Goal: Transaction & Acquisition: Purchase product/service

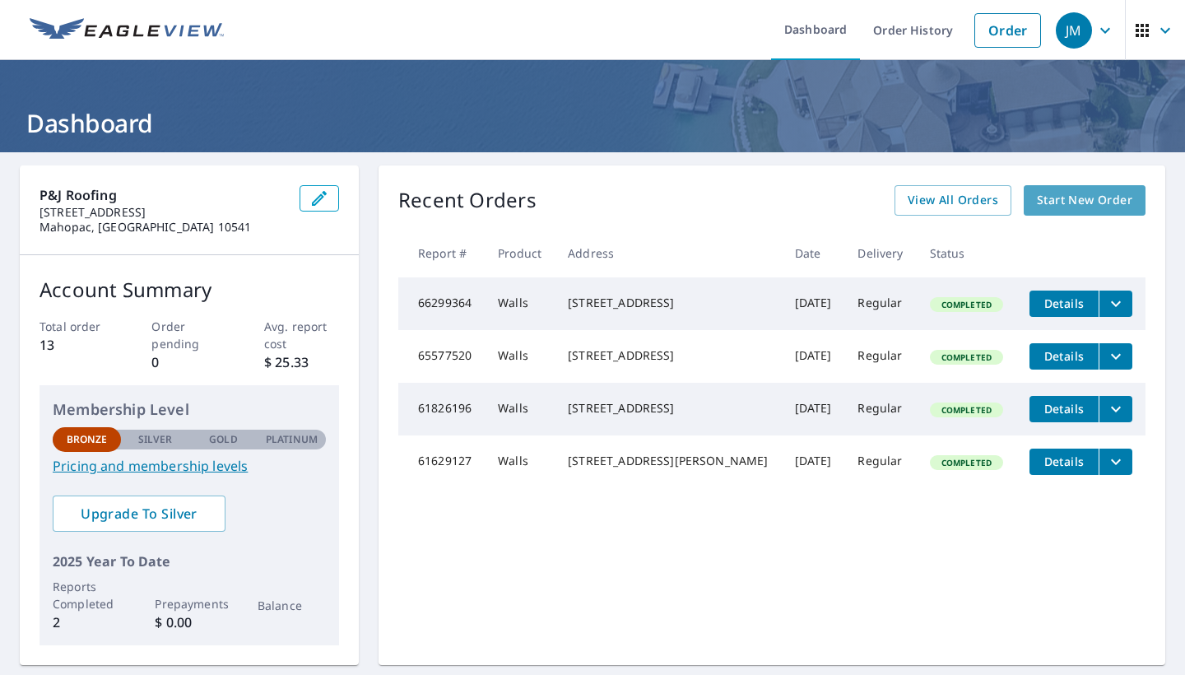
click at [1103, 204] on span "Start New Order" at bounding box center [1084, 200] width 95 height 21
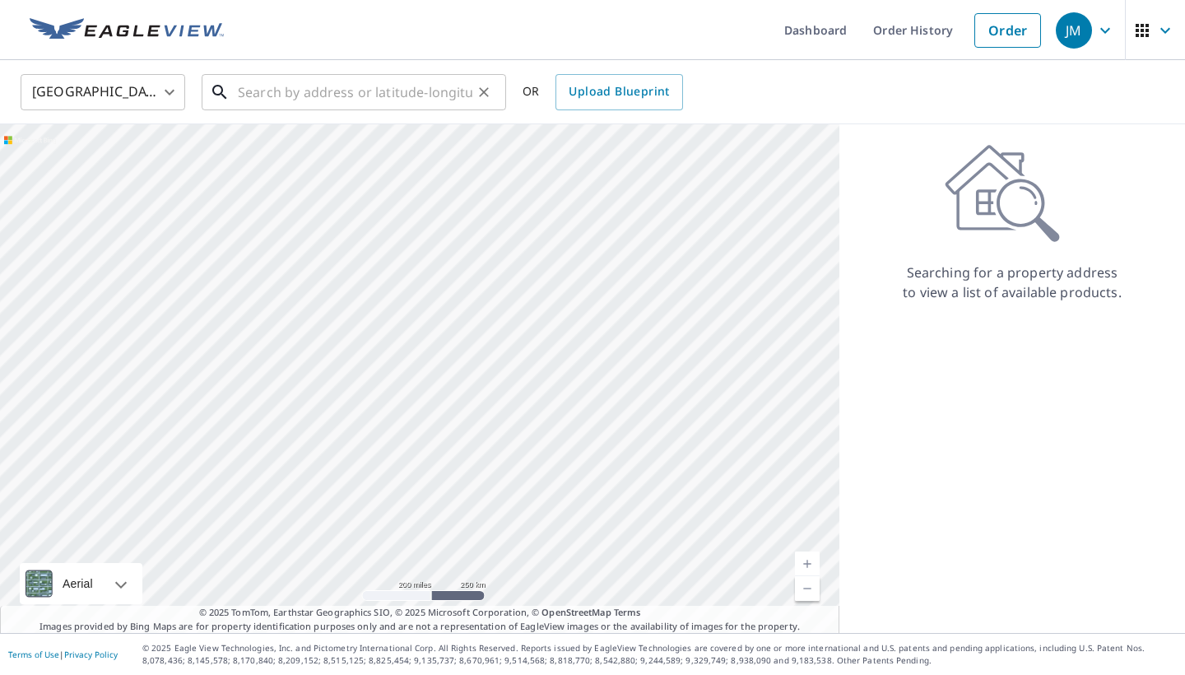
click at [293, 89] on input "text" at bounding box center [355, 92] width 234 height 46
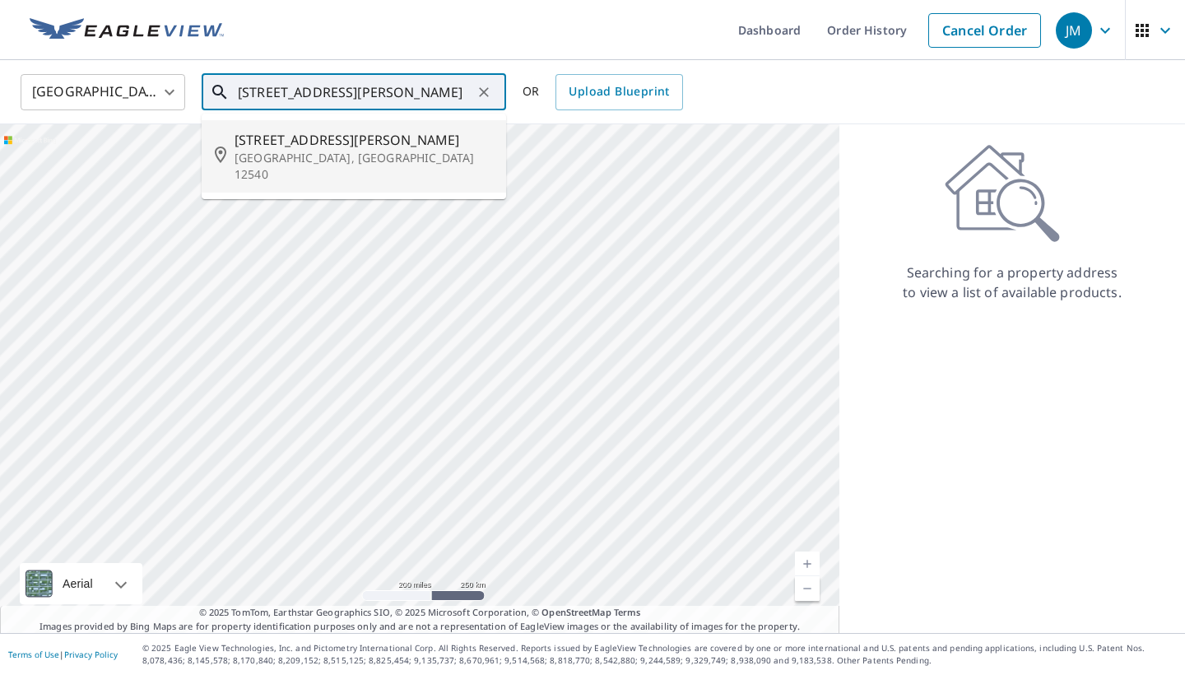
click at [233, 146] on icon at bounding box center [225, 156] width 20 height 20
type input "[STREET_ADDRESS][PERSON_NAME]"
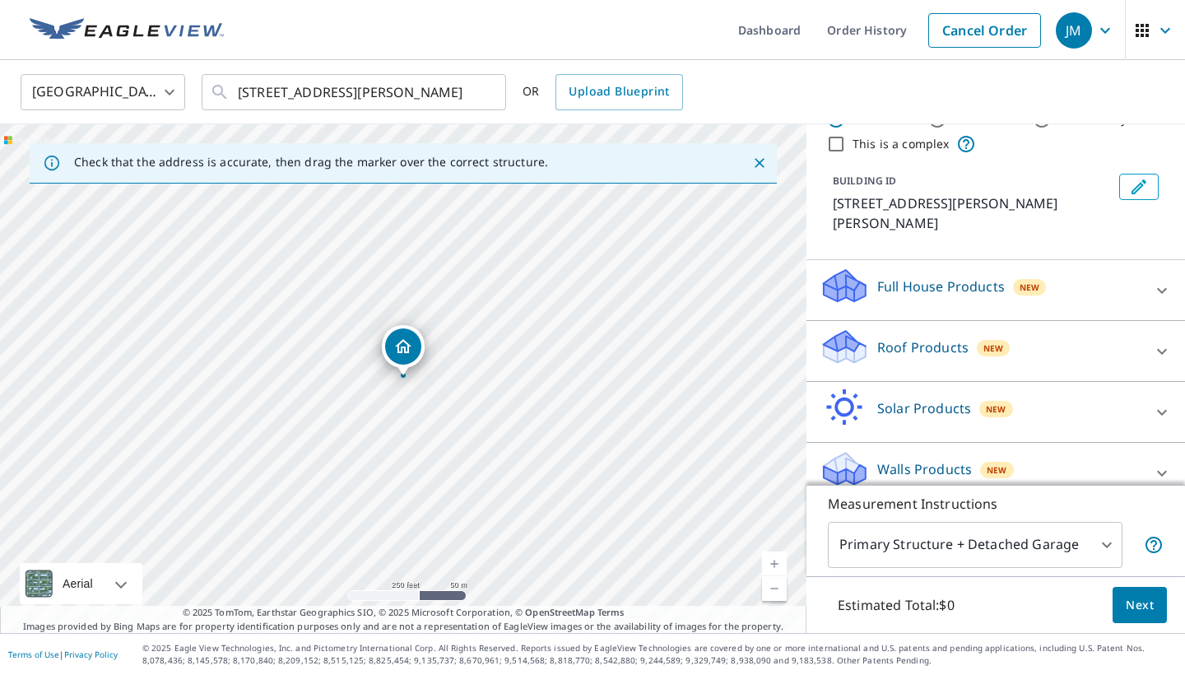
scroll to position [53, 0]
click at [959, 338] on p "Roof Products" at bounding box center [922, 348] width 91 height 20
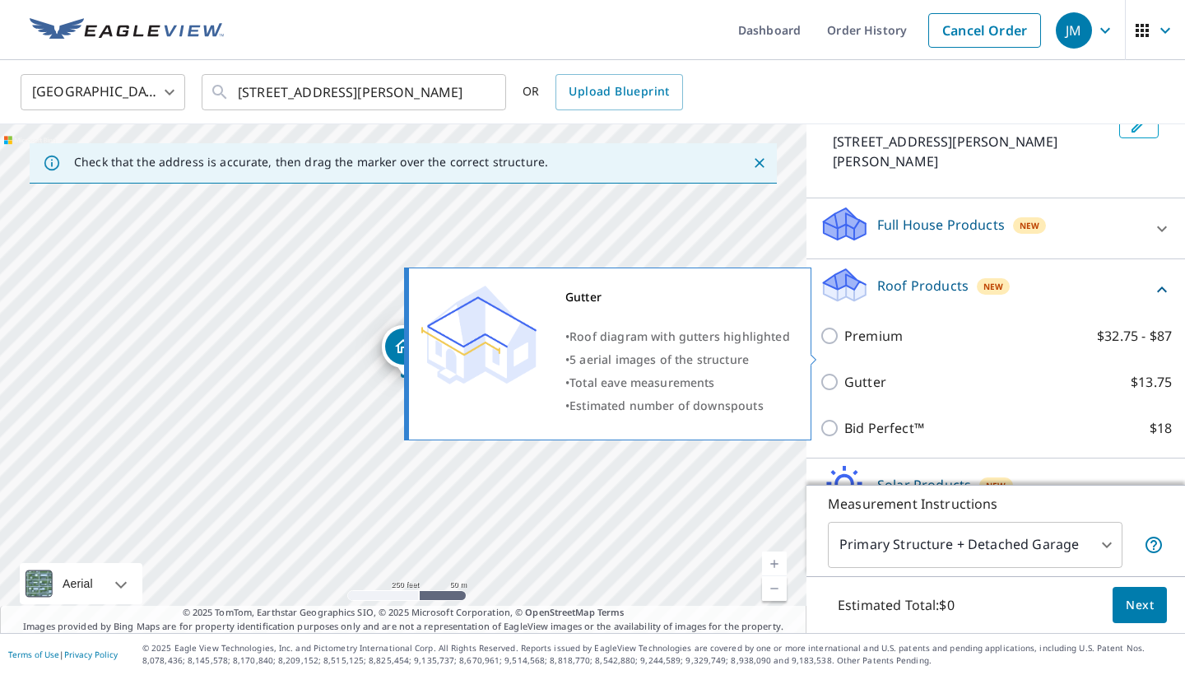
scroll to position [136, 0]
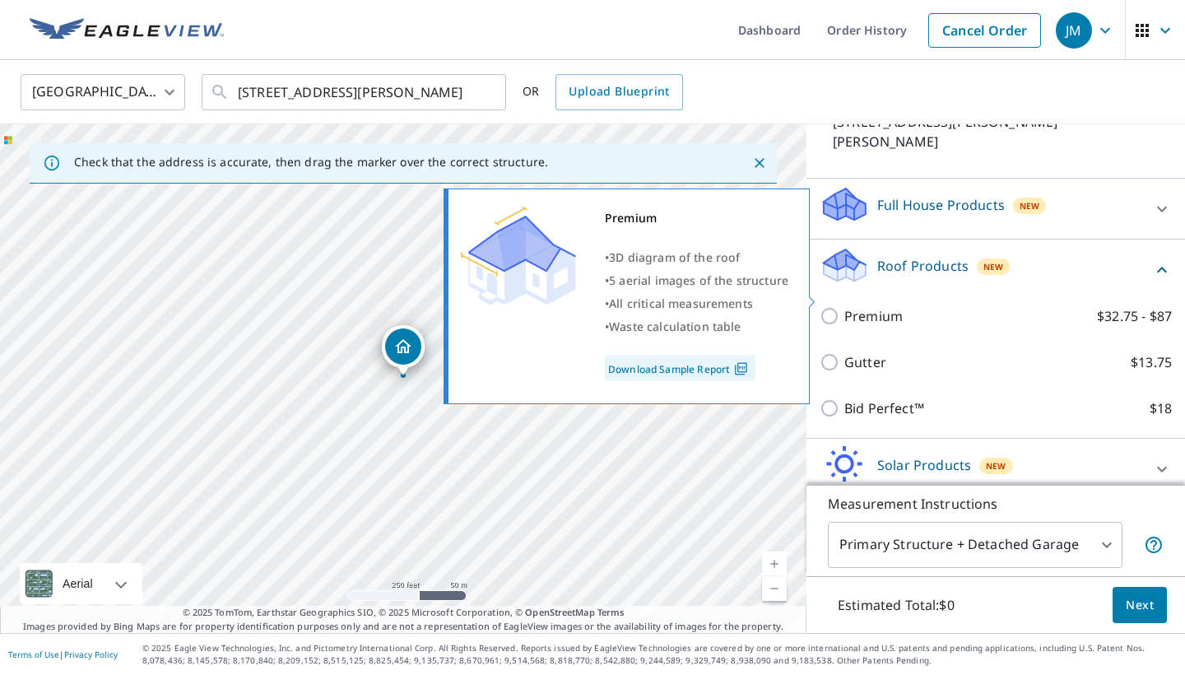
click at [843, 306] on input "Premium $32.75 - $87" at bounding box center [831, 316] width 25 height 20
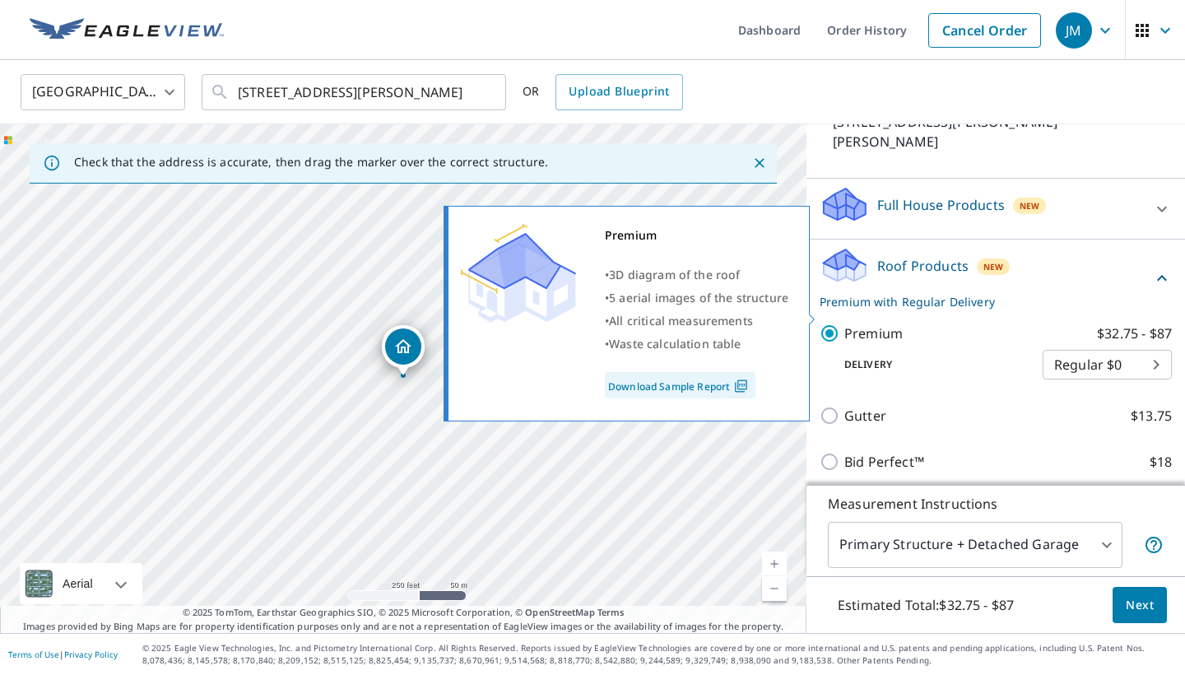
click at [830, 323] on input "Premium $32.75 - $87" at bounding box center [831, 333] width 25 height 20
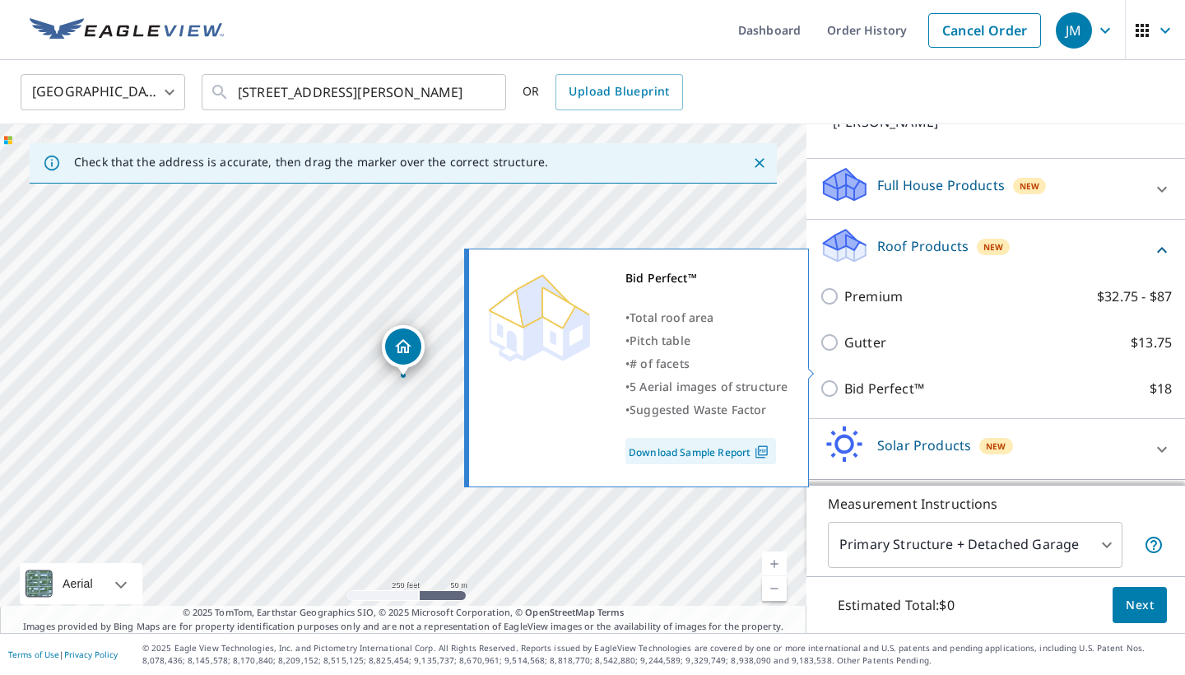
scroll to position [158, 0]
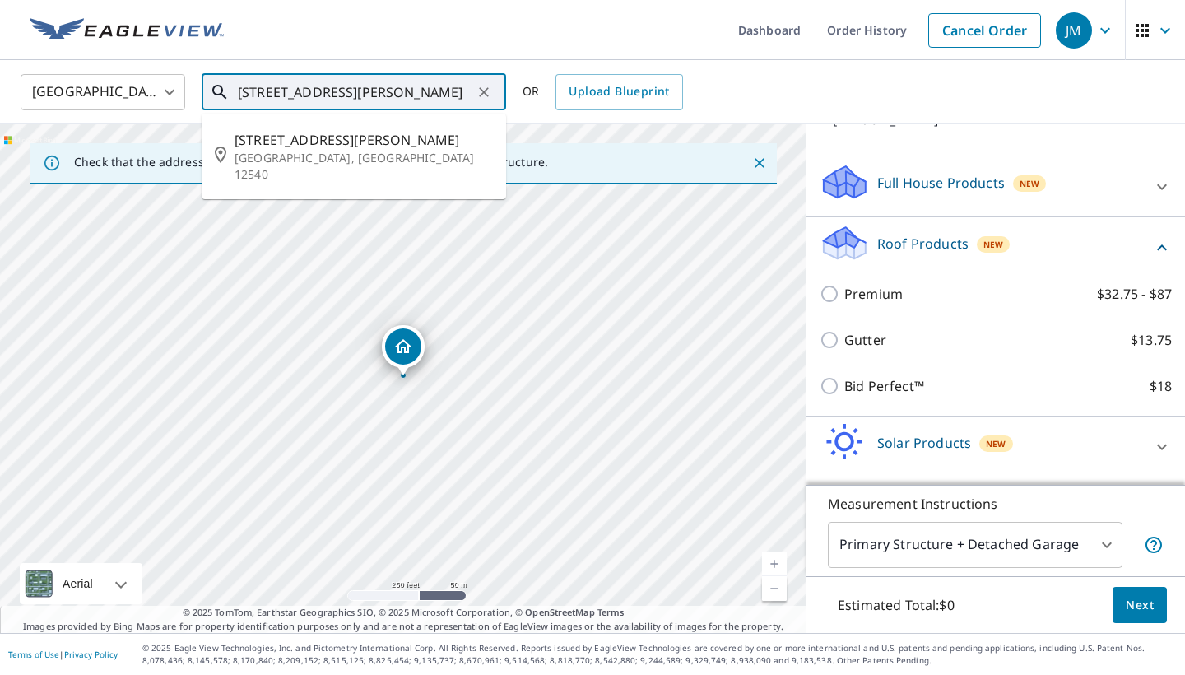
click at [436, 100] on input "[STREET_ADDRESS][PERSON_NAME]" at bounding box center [355, 92] width 234 height 46
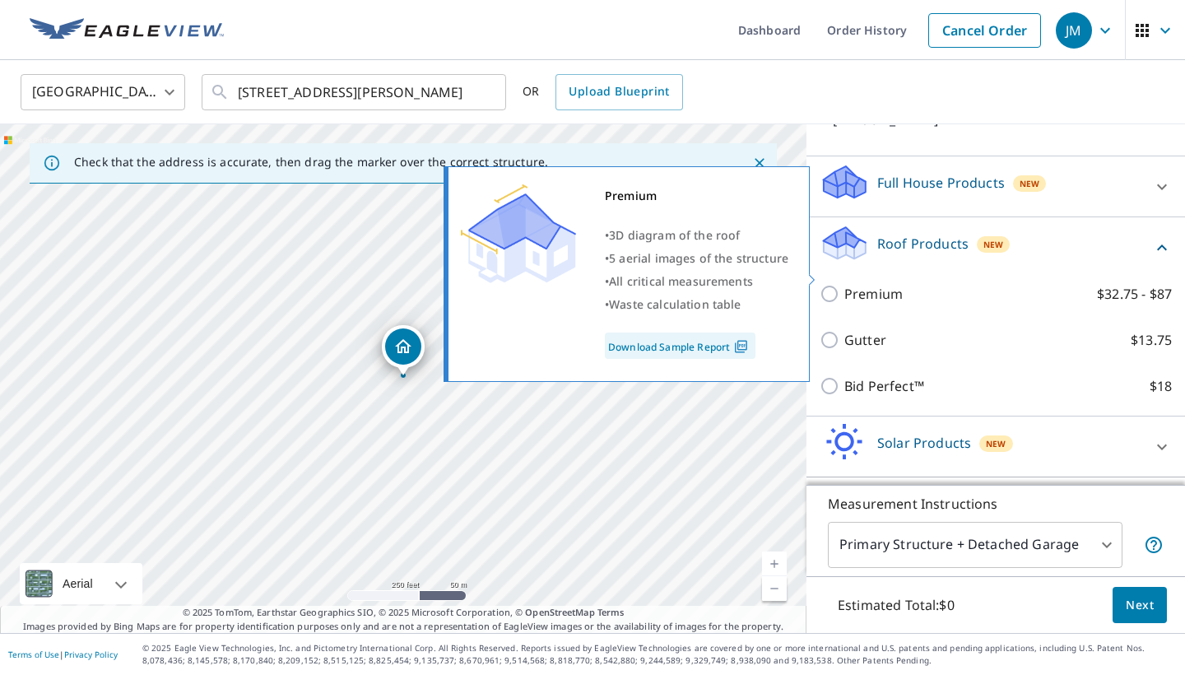
click at [713, 338] on link "Download Sample Report" at bounding box center [680, 345] width 151 height 26
click at [852, 284] on p "Premium" at bounding box center [873, 294] width 58 height 20
click at [844, 284] on input "Premium $32.75 - $87" at bounding box center [831, 294] width 25 height 20
checkbox input "true"
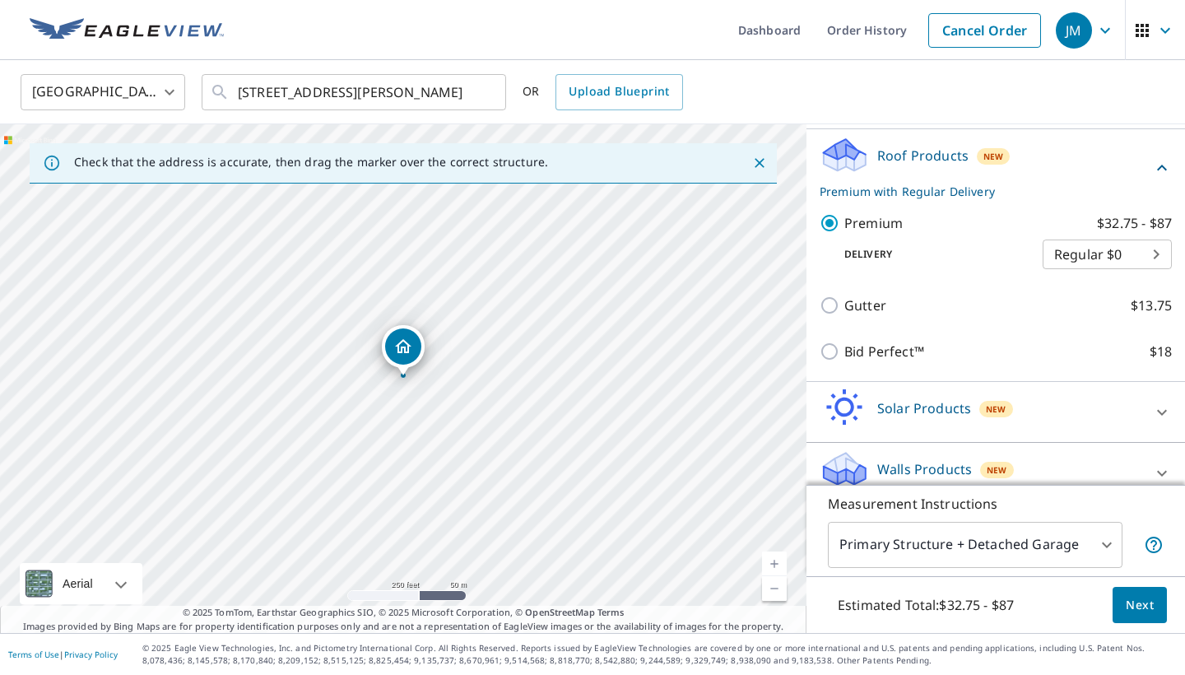
scroll to position [245, 0]
click at [1134, 610] on span "Next" at bounding box center [1140, 605] width 28 height 21
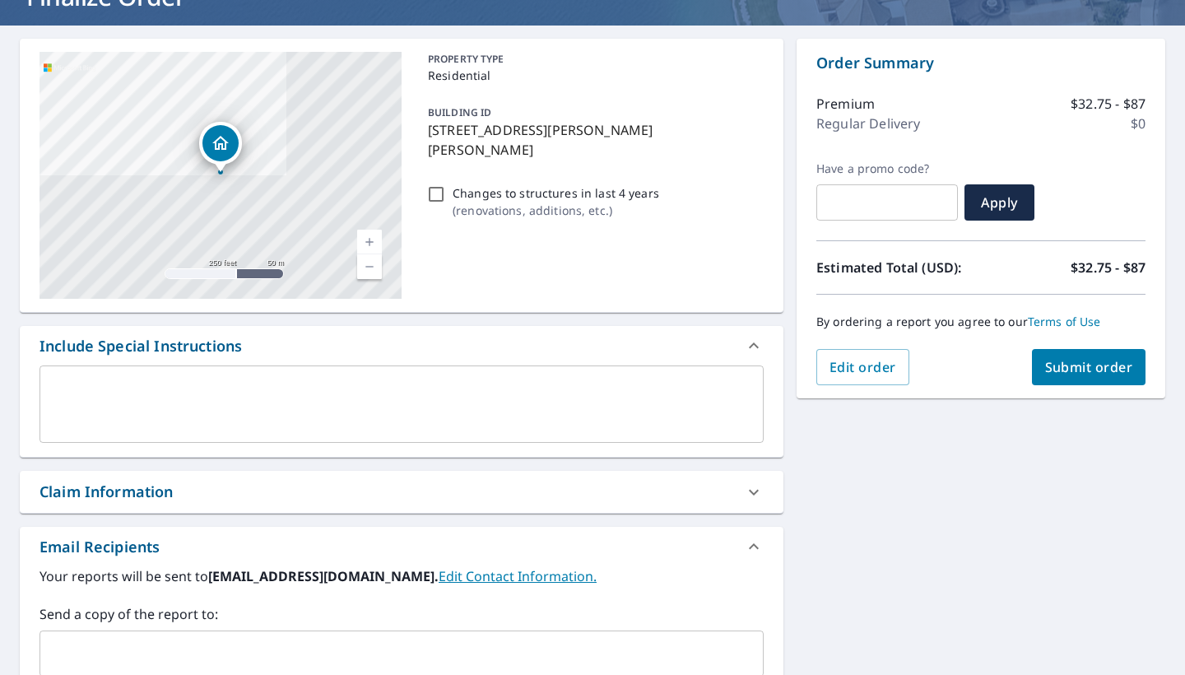
scroll to position [9, 0]
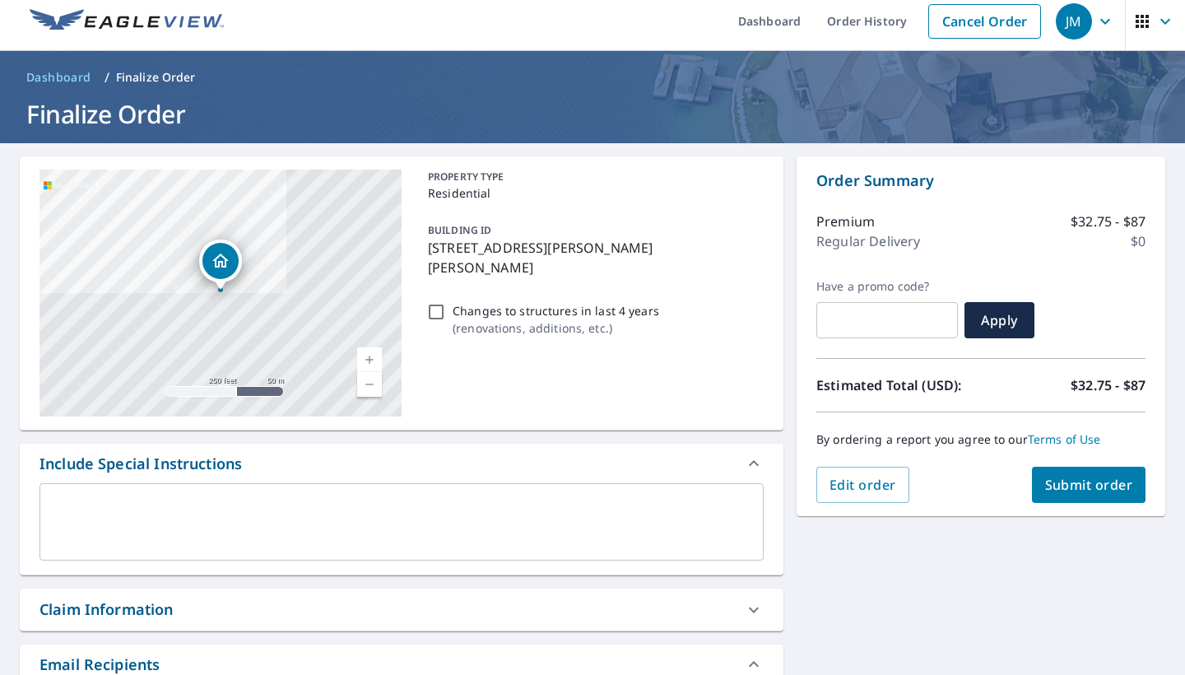
click at [1082, 385] on p "$32.75 - $87" at bounding box center [1107, 385] width 75 height 20
drag, startPoint x: 1136, startPoint y: 386, endPoint x: 1096, endPoint y: 387, distance: 40.3
click at [1096, 387] on p "$32.75 - $87" at bounding box center [1107, 385] width 75 height 20
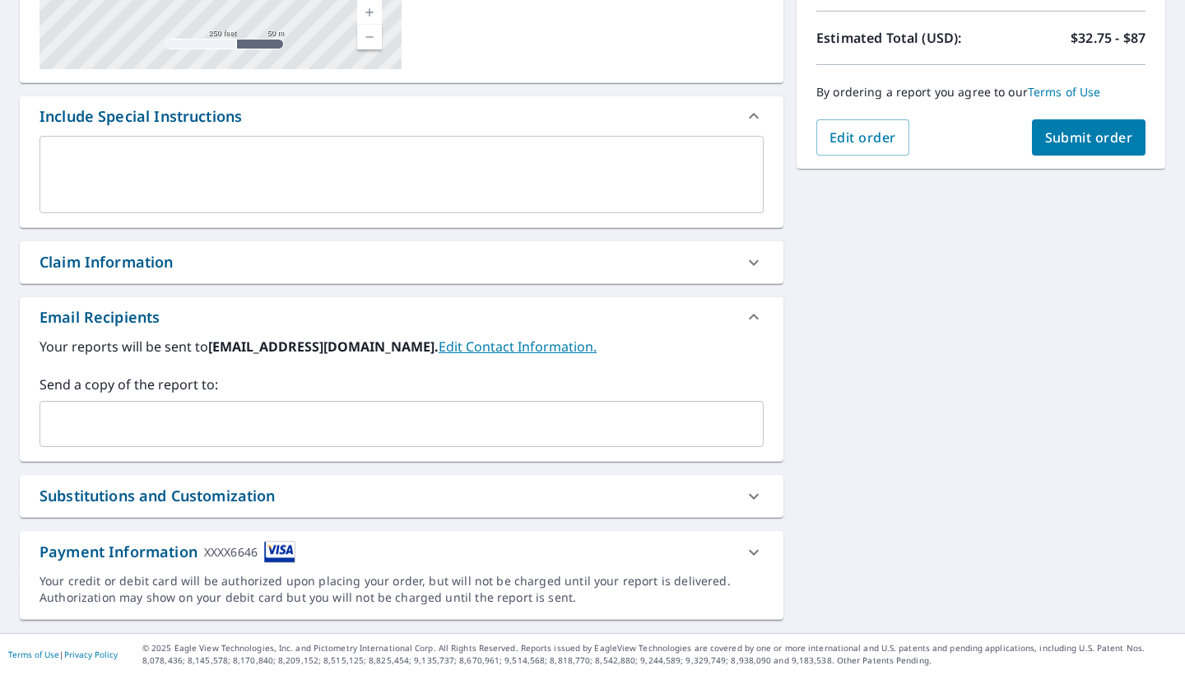
scroll to position [356, 0]
click at [925, 408] on div "[STREET_ADDRESS][PERSON_NAME] A standard road map Aerial A detailed look from a…" at bounding box center [592, 214] width 1185 height 837
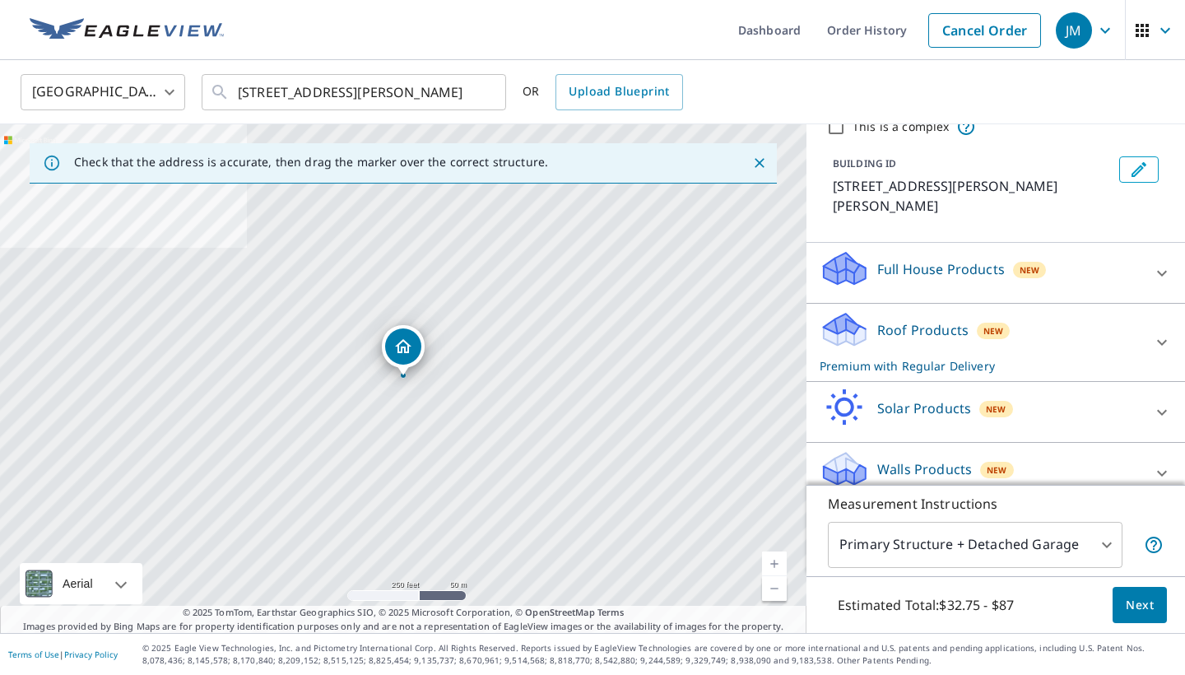
scroll to position [71, 0]
click at [995, 260] on p "Full House Products" at bounding box center [941, 270] width 128 height 20
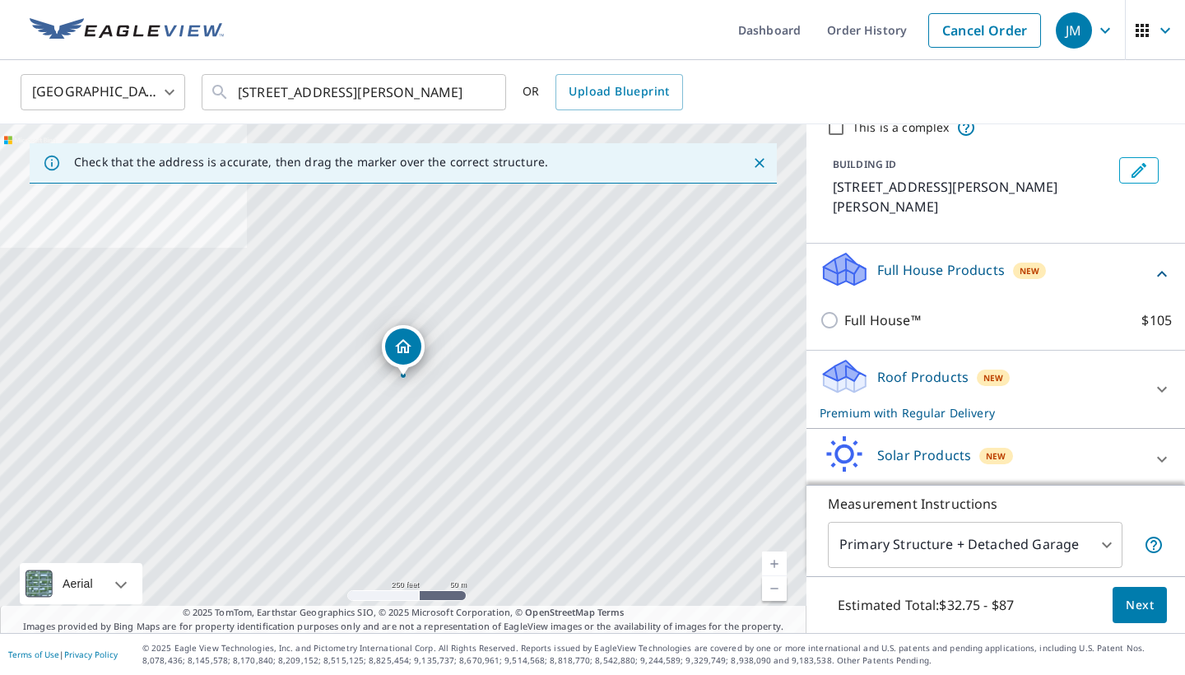
click at [967, 260] on p "Full House Products" at bounding box center [941, 270] width 128 height 20
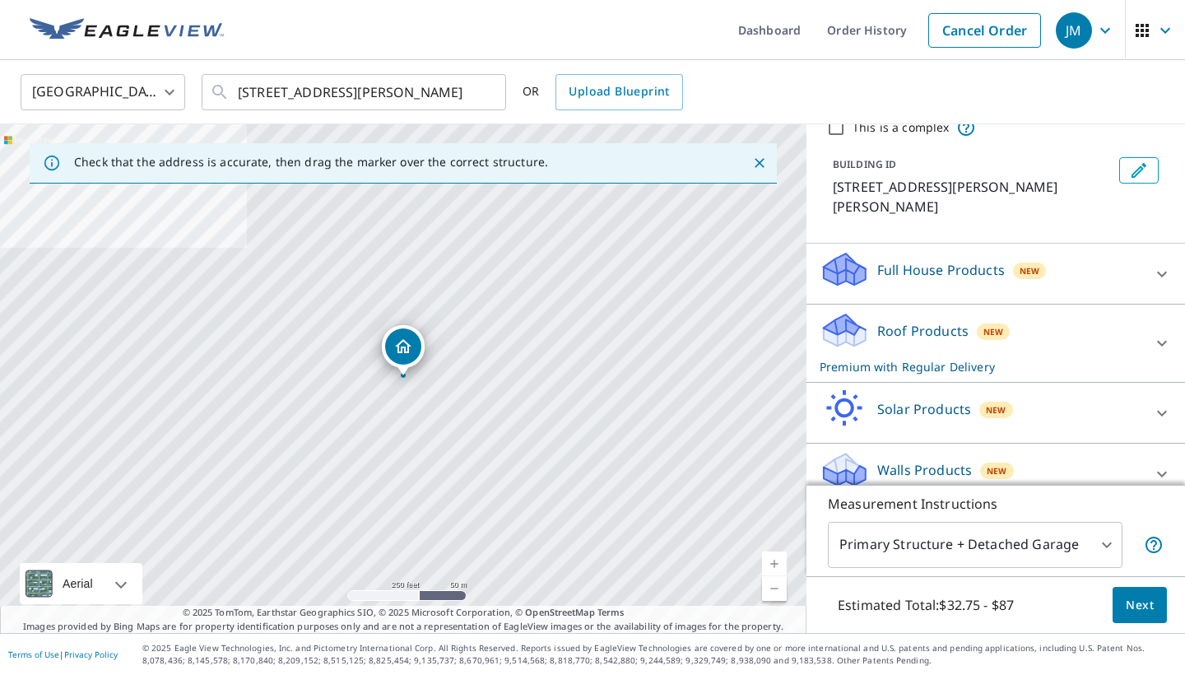
scroll to position [0, 0]
click at [926, 321] on p "Roof Products" at bounding box center [922, 331] width 91 height 20
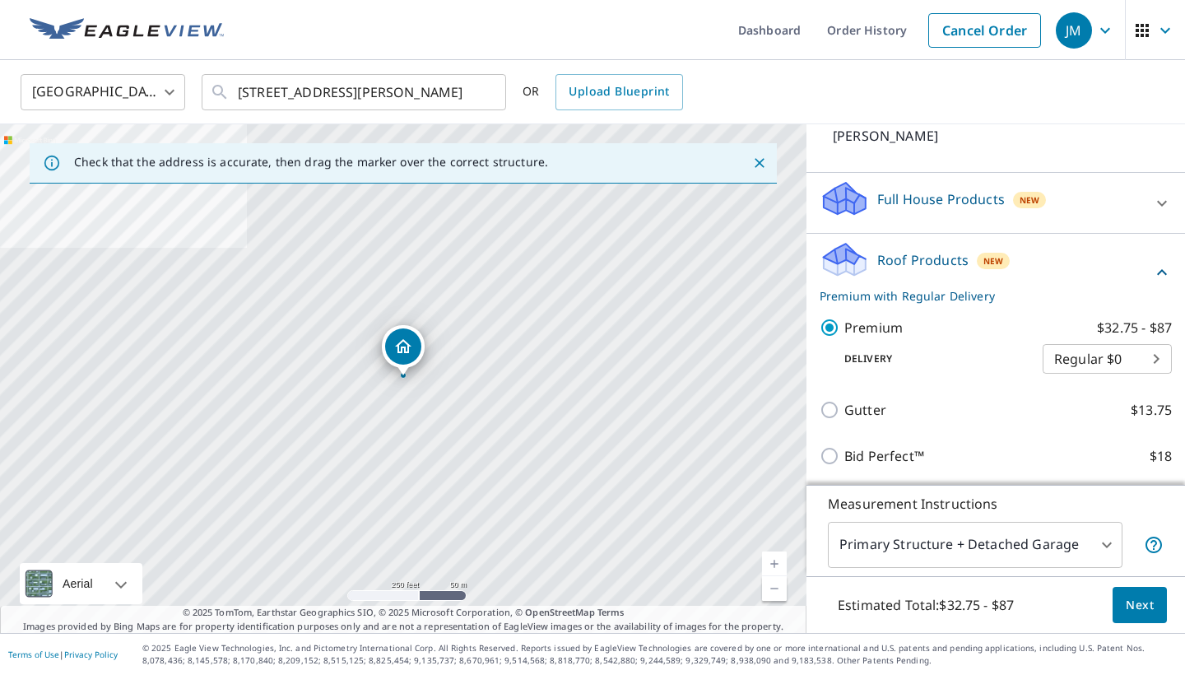
scroll to position [166, 0]
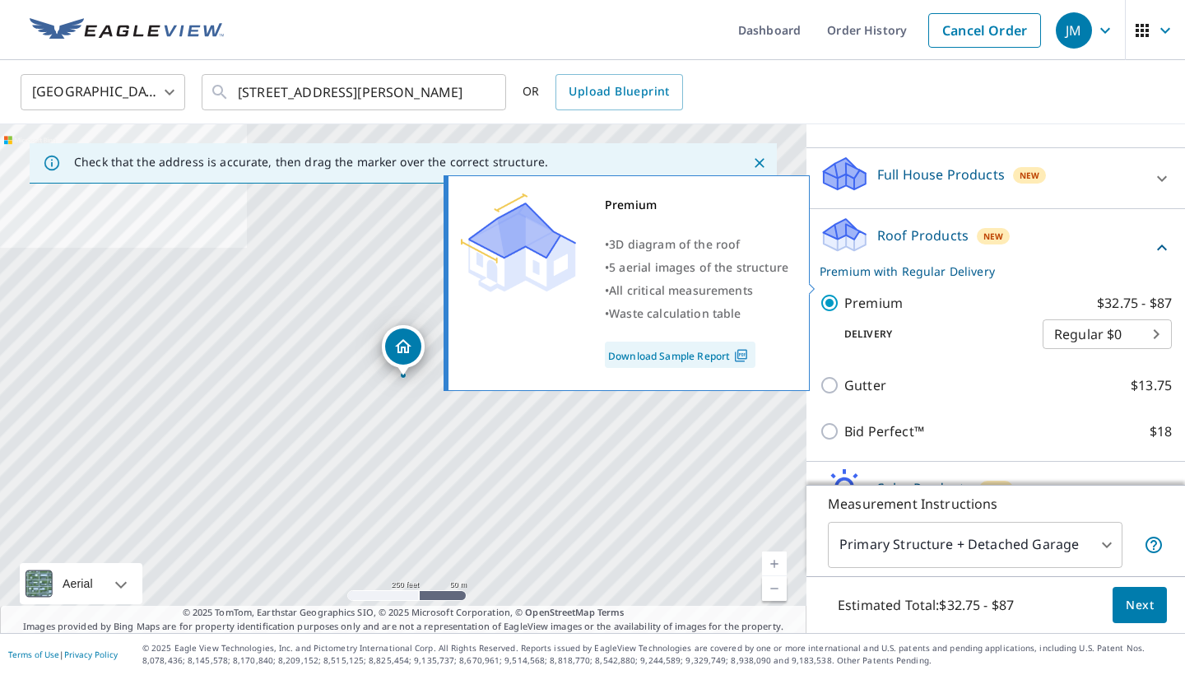
click at [829, 293] on input "Premium $32.75 - $87" at bounding box center [831, 303] width 25 height 20
checkbox input "false"
